Goal: Information Seeking & Learning: Compare options

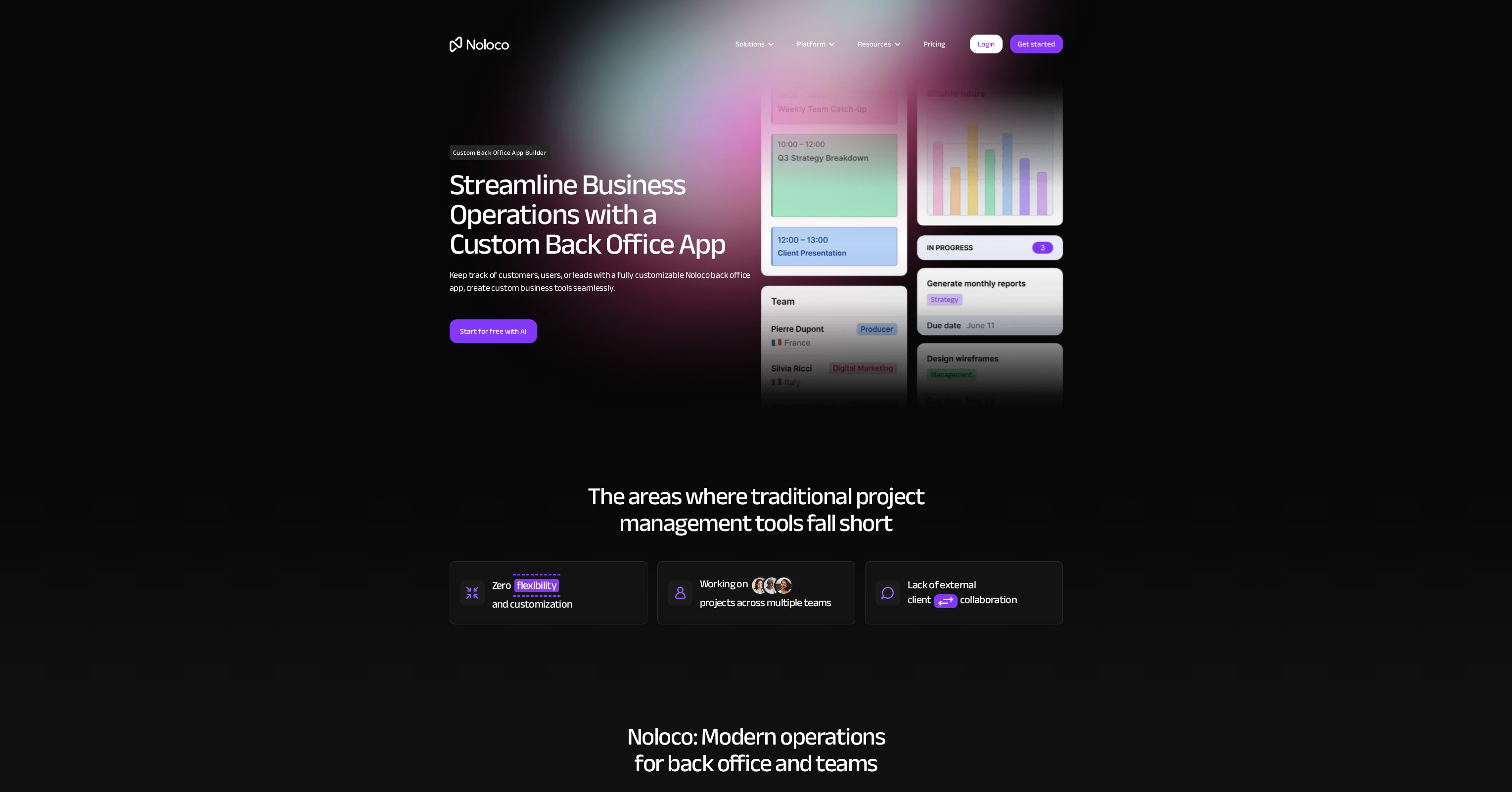
click at [932, 44] on link "Pricing" at bounding box center [934, 44] width 46 height 13
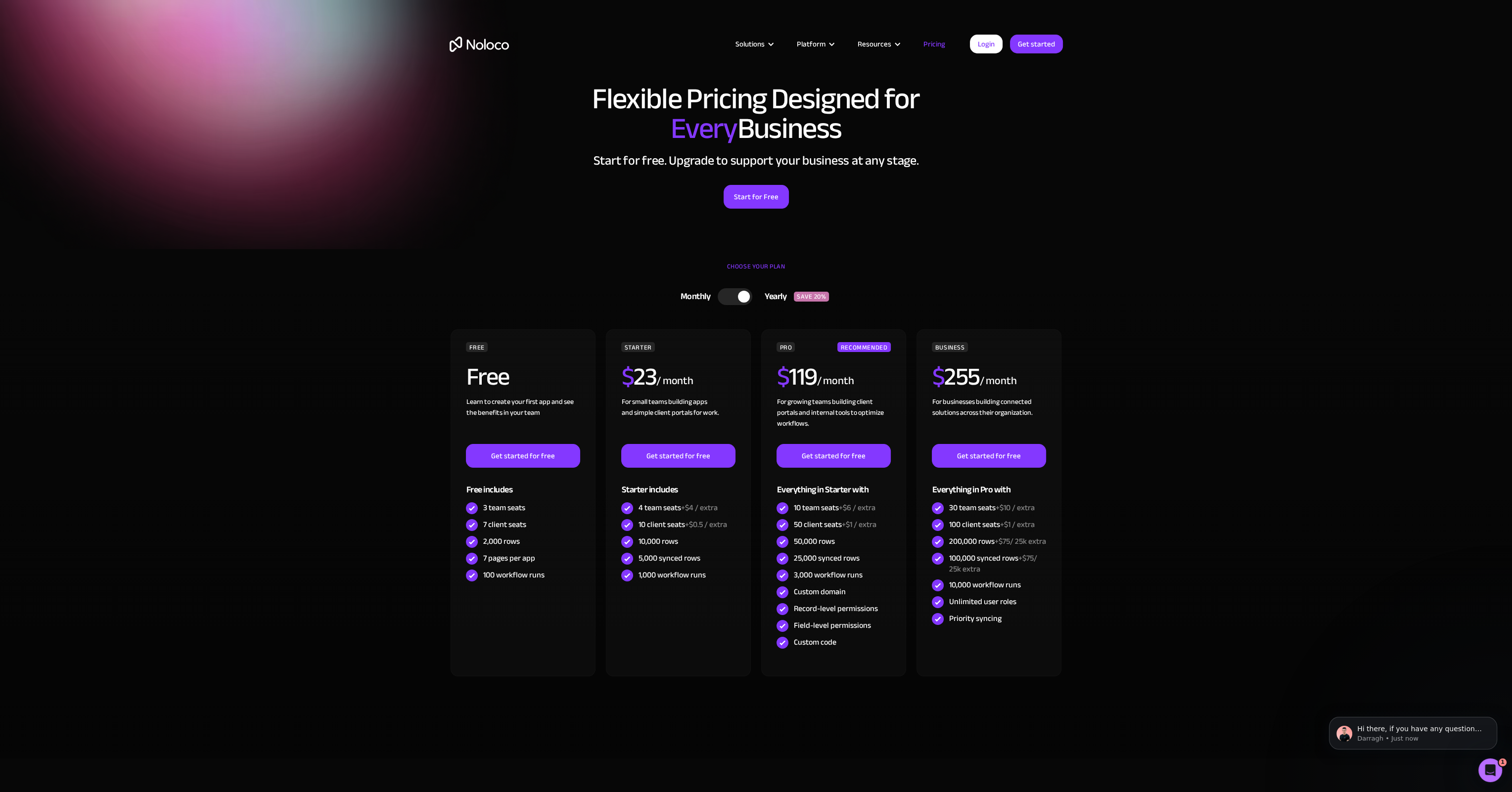
click at [731, 299] on div at bounding box center [735, 296] width 35 height 17
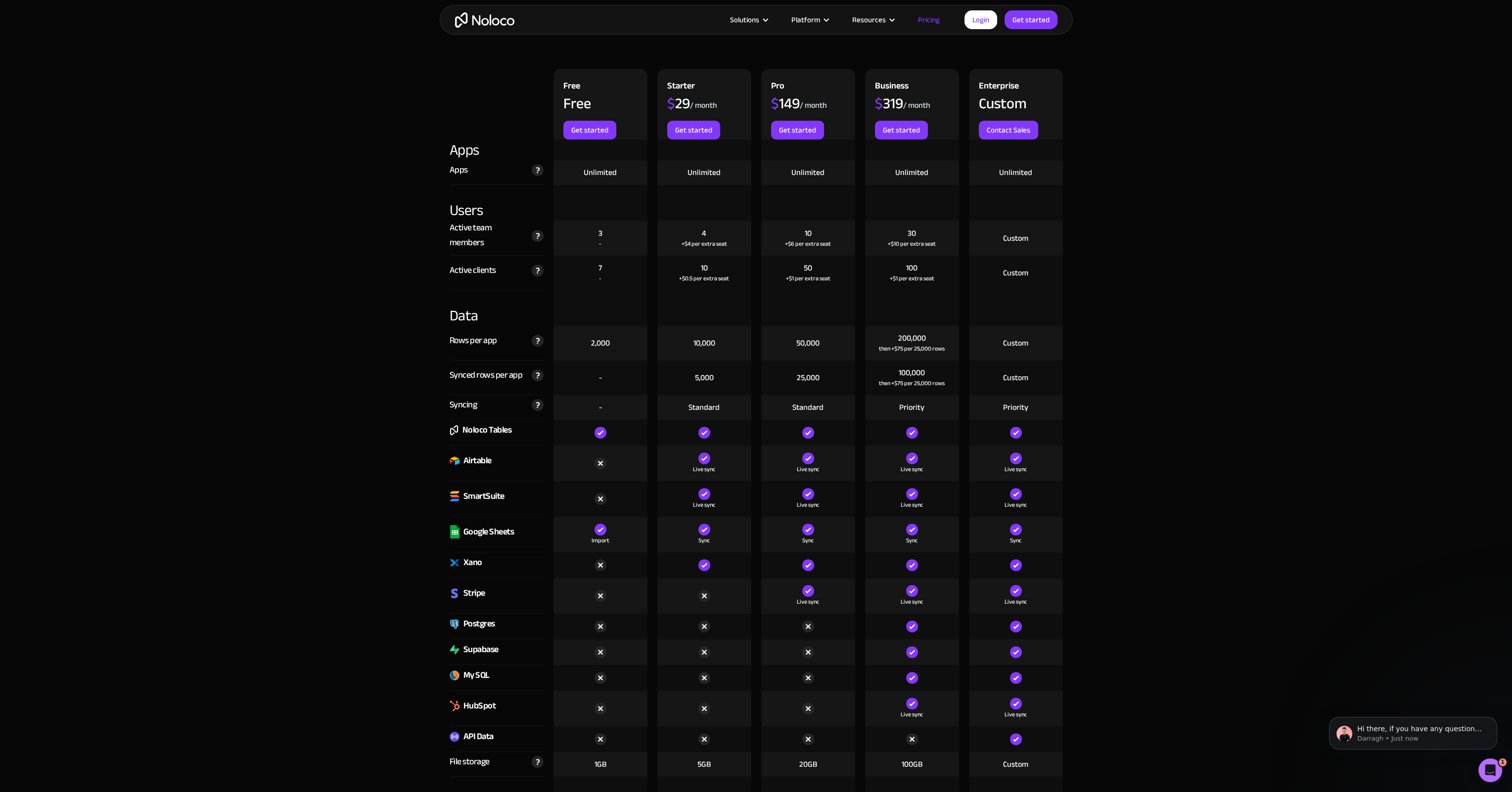
scroll to position [1038, 0]
